Goal: Task Accomplishment & Management: Manage account settings

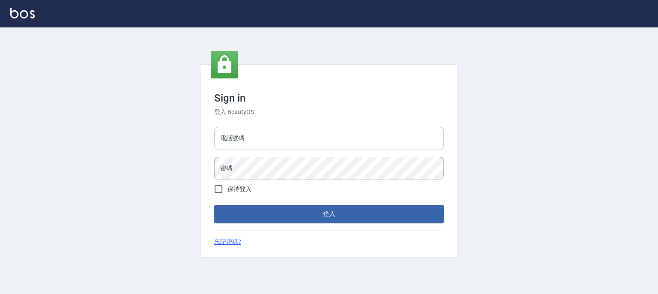
click at [285, 139] on input "電話號碼" at bounding box center [329, 138] width 230 height 23
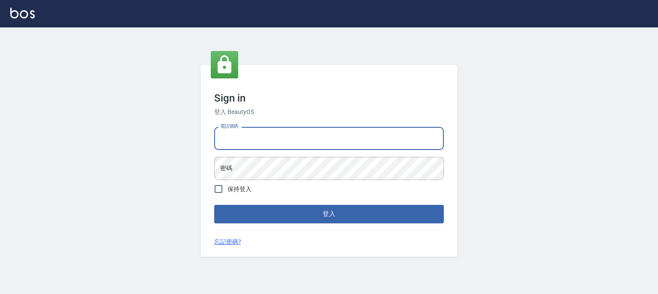
type input "0937215978"
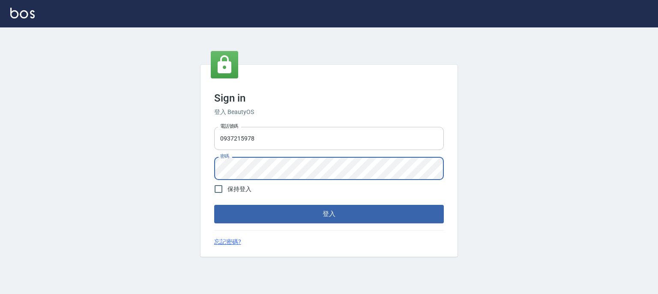
click at [214, 205] on button "登入" at bounding box center [329, 214] width 230 height 18
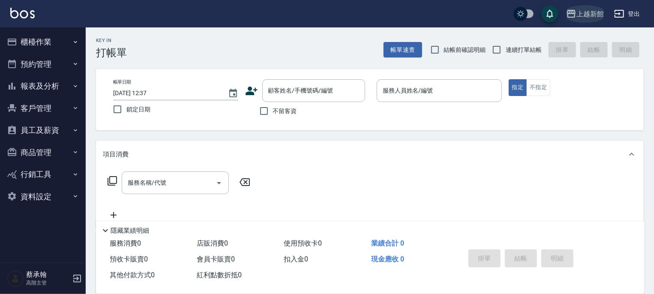
click at [600, 16] on div "上越新館" at bounding box center [589, 14] width 27 height 11
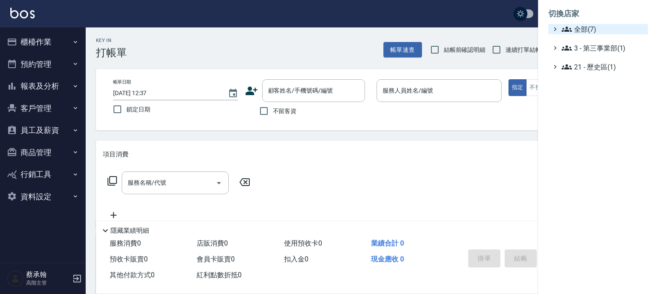
click at [584, 33] on span "全部(7)" at bounding box center [603, 29] width 83 height 10
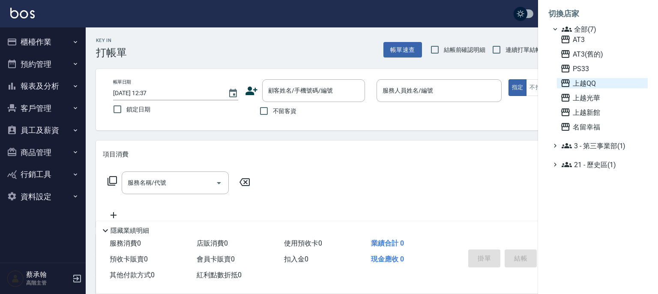
click at [582, 82] on span "上越QQ" at bounding box center [603, 83] width 84 height 10
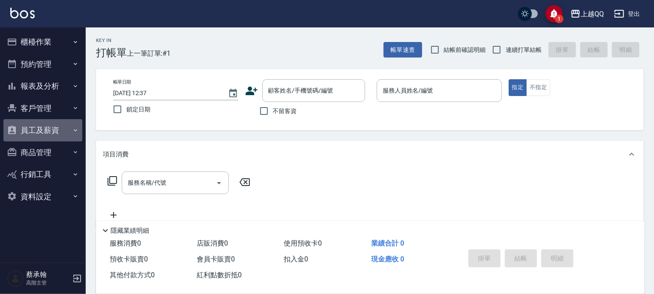
click at [34, 131] on button "員工及薪資" at bounding box center [42, 130] width 79 height 22
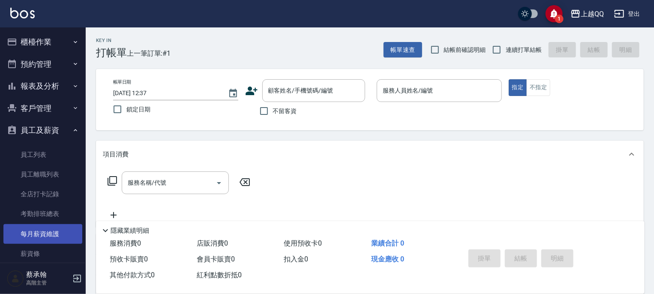
click at [42, 230] on link "每月薪資維護" at bounding box center [42, 234] width 79 height 20
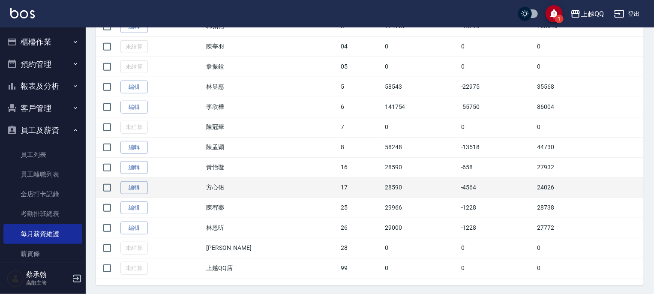
scroll to position [300, 0]
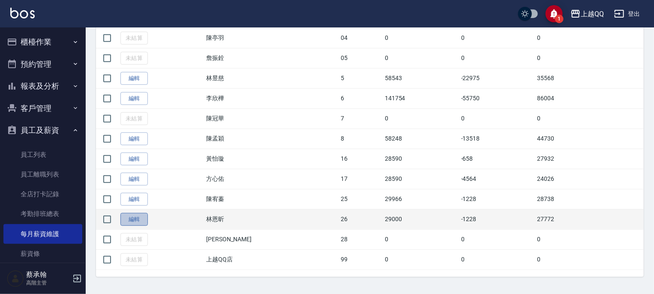
click at [132, 217] on link "編輯" at bounding box center [133, 219] width 27 height 13
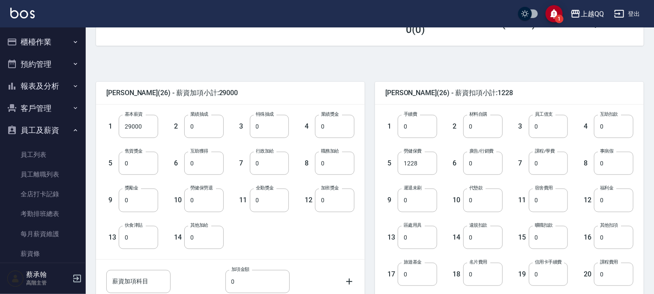
scroll to position [214, 0]
